Goal: Complete application form

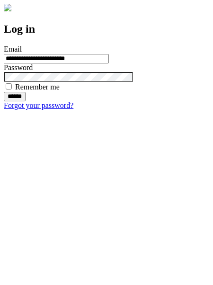
type input "**********"
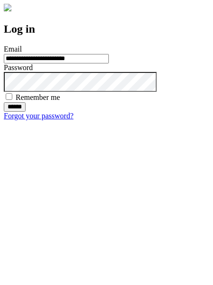
click at [26, 112] on input "******" at bounding box center [15, 106] width 22 height 9
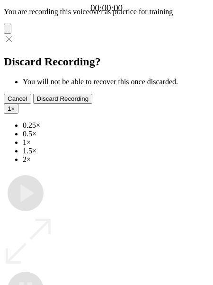
type input "**********"
